Goal: Transaction & Acquisition: Download file/media

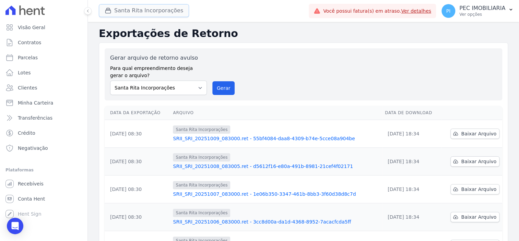
drag, startPoint x: 128, startPoint y: 11, endPoint x: 131, endPoint y: 14, distance: 4.1
click at [128, 11] on button "Santa Rita Incorporações" at bounding box center [144, 10] width 90 height 13
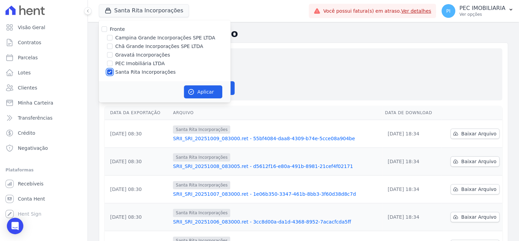
click at [111, 71] on input "Santa Rita Incorporações" at bounding box center [109, 71] width 5 height 5
checkbox input "false"
click at [114, 37] on div "Campina Grande Incorporações SPE LTDA" at bounding box center [165, 37] width 132 height 7
click at [109, 37] on input "Campina Grande Incorporações SPE LTDA" at bounding box center [109, 37] width 5 height 5
checkbox input "true"
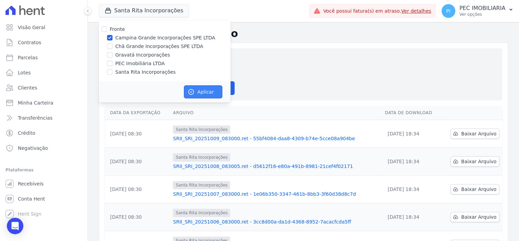
click at [201, 87] on button "Aplicar" at bounding box center [203, 91] width 38 height 13
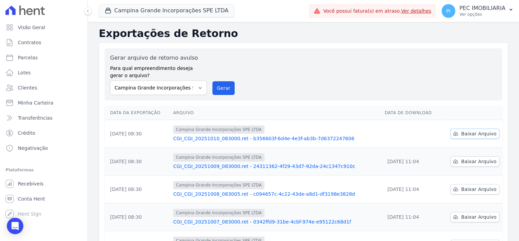
click at [478, 135] on span "Baixar Arquivo" at bounding box center [478, 133] width 35 height 7
click at [151, 11] on button "Campina Grande Incorporações SPE LTDA" at bounding box center [167, 10] width 136 height 13
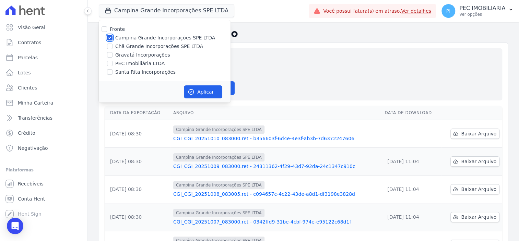
click at [108, 38] on input "Campina Grande Incorporações SPE LTDA" at bounding box center [109, 37] width 5 height 5
checkbox input "false"
click at [109, 45] on input "Chã Grande Incorporações SPE LTDA" at bounding box center [109, 46] width 5 height 5
checkbox input "true"
click at [202, 90] on button "Aplicar" at bounding box center [203, 91] width 38 height 13
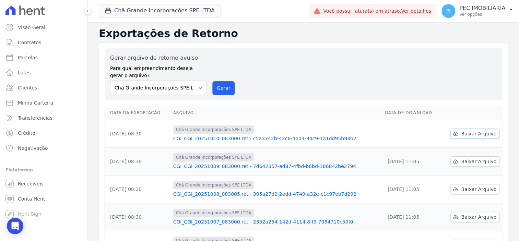
click at [479, 135] on span "Baixar Arquivo" at bounding box center [478, 133] width 35 height 7
click at [146, 12] on button "Chã Grande Incorporações SPE LTDA" at bounding box center [160, 10] width 122 height 13
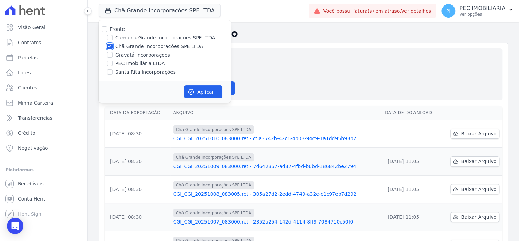
click at [109, 47] on input "Chã Grande Incorporações SPE LTDA" at bounding box center [109, 46] width 5 height 5
checkbox input "false"
click at [108, 56] on input "Gravatá Incorporações" at bounding box center [109, 54] width 5 height 5
checkbox input "true"
click at [216, 93] on button "Aplicar" at bounding box center [203, 91] width 38 height 13
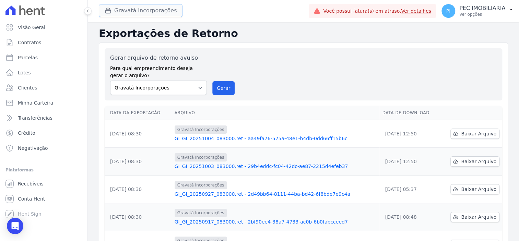
click at [129, 9] on button "Gravatá Incorporações" at bounding box center [141, 10] width 84 height 13
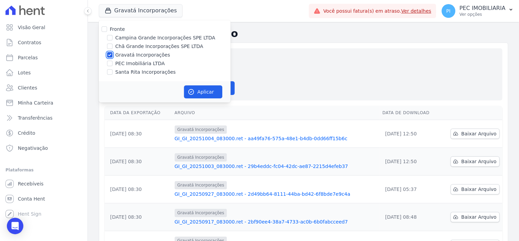
click at [108, 55] on input "Gravatá Incorporações" at bounding box center [109, 54] width 5 height 5
checkbox input "false"
click at [111, 75] on div at bounding box center [109, 72] width 5 height 7
click at [113, 70] on div "Santa Rita Incorporações" at bounding box center [165, 72] width 132 height 7
drag, startPoint x: 103, startPoint y: 72, endPoint x: 109, endPoint y: 72, distance: 6.5
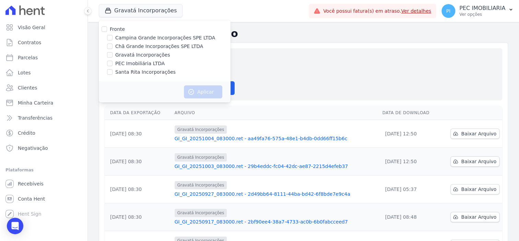
click at [103, 72] on div "Santa Rita Incorporações" at bounding box center [165, 72] width 132 height 7
click at [111, 72] on input "Santa Rita Incorporações" at bounding box center [109, 71] width 5 height 5
checkbox input "true"
click at [205, 90] on button "Aplicar" at bounding box center [203, 91] width 38 height 13
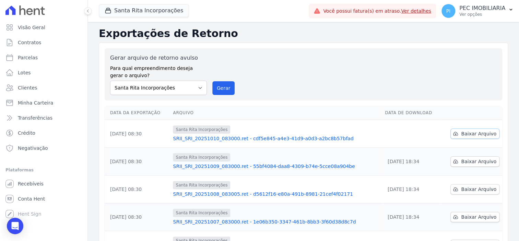
click at [479, 135] on span "Baixar Arquivo" at bounding box center [478, 133] width 35 height 7
click at [289, 88] on div "Gerar arquivo de retorno avulso Para qual empreendimento deseja gerar o arquivo…" at bounding box center [303, 74] width 387 height 41
